Goal: Information Seeking & Learning: Understand process/instructions

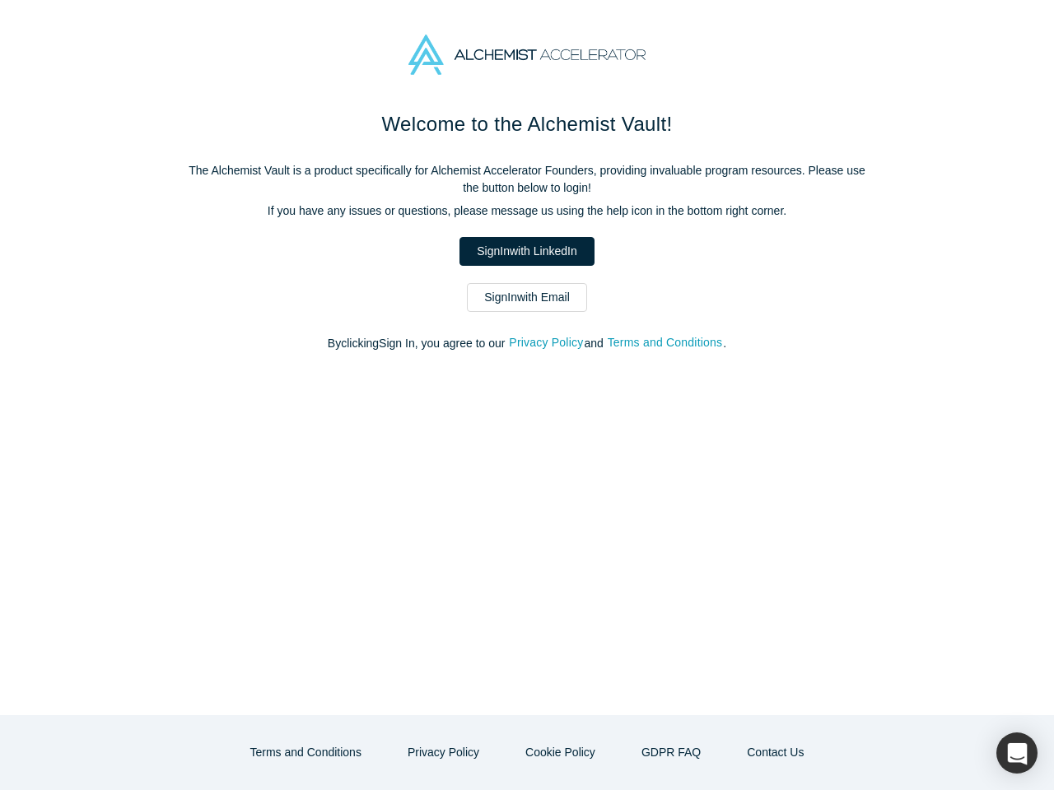
click at [527, 395] on div "Welcome to the Alchemist Vault! The Alchemist Vault is a product specifically f…" at bounding box center [527, 412] width 1054 height 606
click at [548, 343] on button "Privacy Policy" at bounding box center [546, 342] width 76 height 19
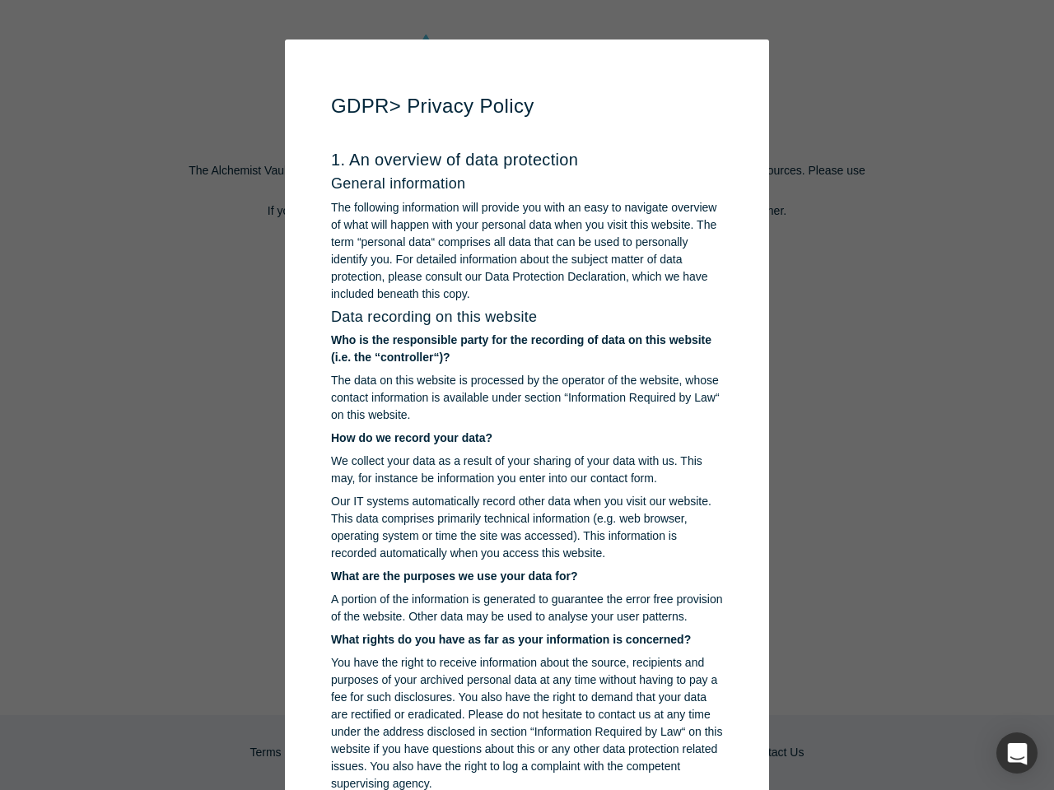
click at [449, 752] on p "You have the right to receive information about the source, recipients and purp…" at bounding box center [527, 723] width 392 height 138
click at [558, 752] on p "You have the right to receive information about the source, recipients and purp…" at bounding box center [527, 723] width 392 height 138
click at [1017, 753] on div "button" at bounding box center [1016, 753] width 41 height 41
